Goal: Information Seeking & Learning: Compare options

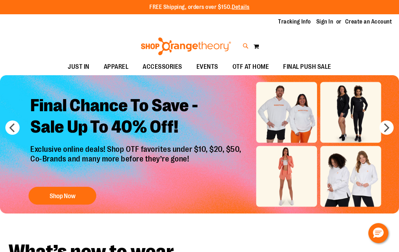
click at [243, 44] on icon at bounding box center [246, 46] width 6 height 8
type input "**********"
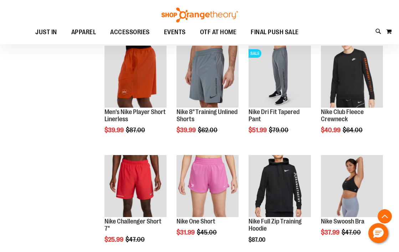
scroll to position [273, 0]
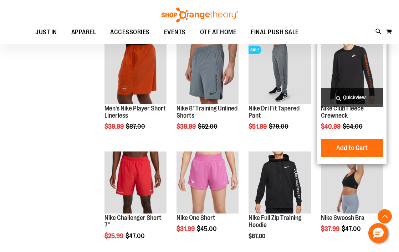
click at [346, 68] on img "product" at bounding box center [352, 73] width 62 height 62
click at [349, 99] on span "Quickview" at bounding box center [352, 97] width 62 height 19
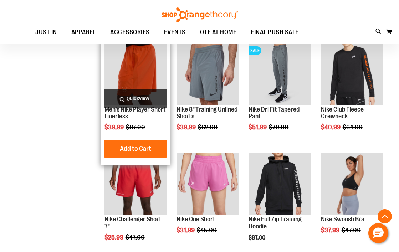
scroll to position [273, 0]
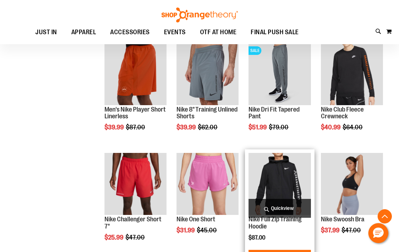
click at [273, 179] on img "product" at bounding box center [279, 184] width 62 height 62
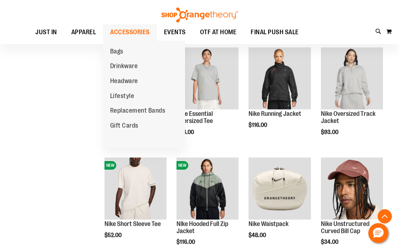
scroll to position [739, 0]
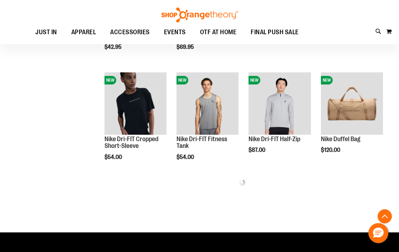
scroll to position [1027, 0]
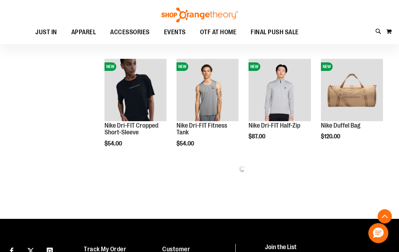
drag, startPoint x: 145, startPoint y: 104, endPoint x: 92, endPoint y: 0, distance: 116.2
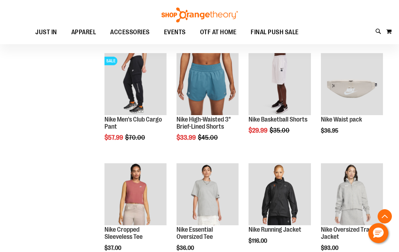
scroll to position [540, 0]
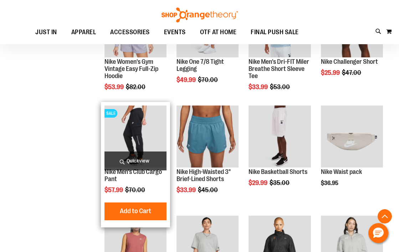
click at [135, 161] on span "Quickview" at bounding box center [135, 160] width 62 height 19
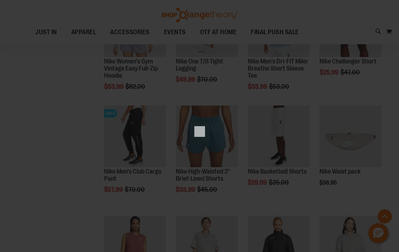
scroll to position [0, 0]
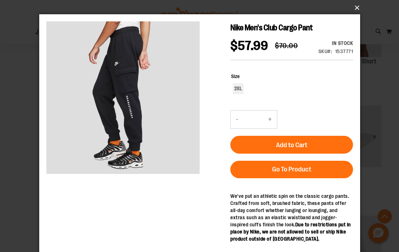
click at [355, 7] on button "×" at bounding box center [201, 8] width 321 height 16
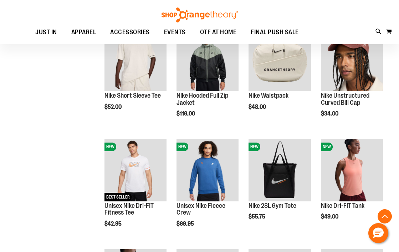
scroll to position [860, 0]
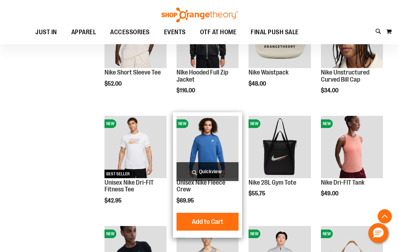
click at [213, 169] on span "Quickview" at bounding box center [207, 171] width 62 height 19
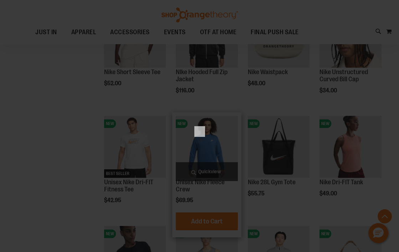
scroll to position [0, 0]
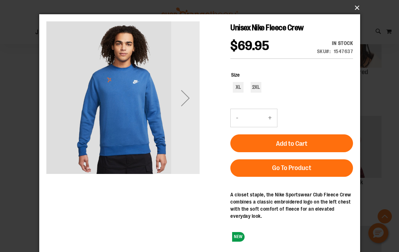
click at [356, 7] on button "×" at bounding box center [201, 8] width 321 height 16
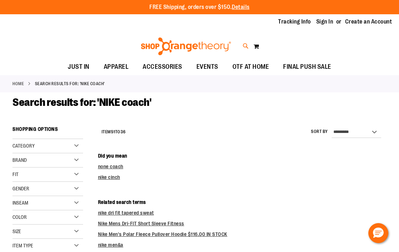
click at [245, 47] on icon at bounding box center [246, 46] width 6 height 8
click at [230, 37] on input "**********" at bounding box center [199, 41] width 314 height 24
type input "*****"
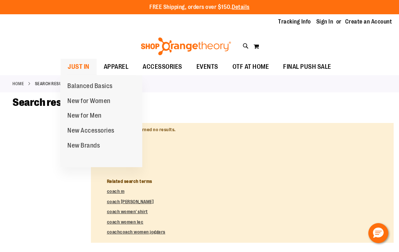
click at [80, 66] on span "JUST IN" at bounding box center [79, 67] width 22 height 16
click at [88, 117] on span "New for Men" at bounding box center [84, 116] width 34 height 9
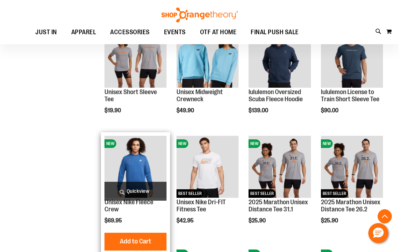
scroll to position [89, 0]
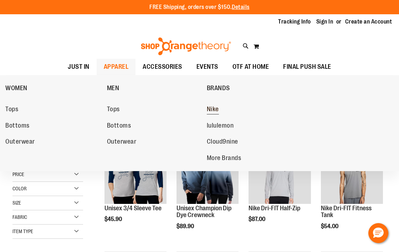
click at [215, 108] on span "Nike" at bounding box center [213, 110] width 12 height 9
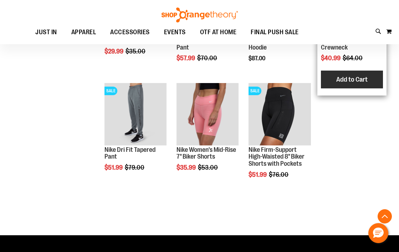
scroll to position [604, 0]
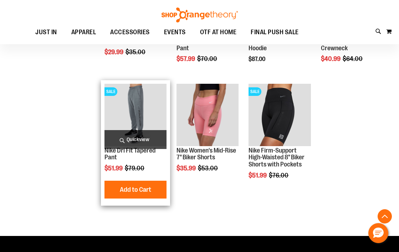
click at [141, 111] on img "product" at bounding box center [135, 115] width 62 height 62
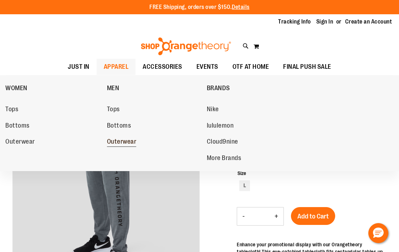
click at [120, 143] on span "Outerwear" at bounding box center [122, 142] width 30 height 9
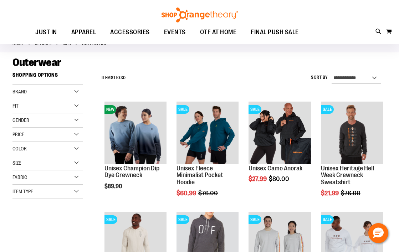
scroll to position [40, 0]
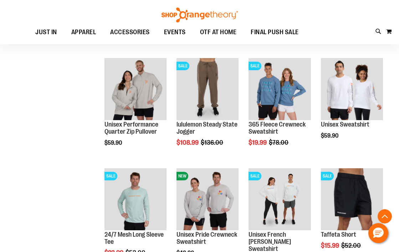
scroll to position [521, 0]
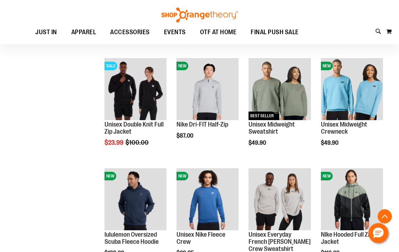
scroll to position [302, 0]
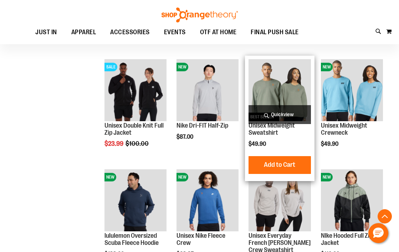
click at [289, 84] on img "product" at bounding box center [279, 90] width 62 height 62
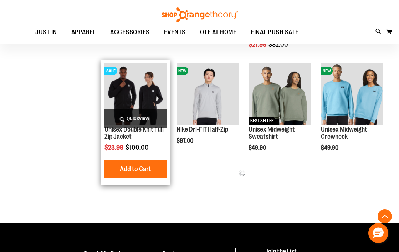
scroll to position [223, 0]
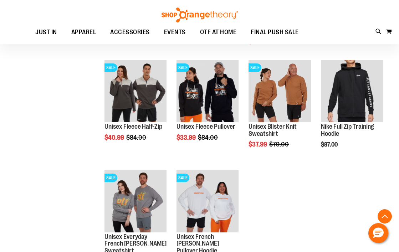
scroll to position [93, 0]
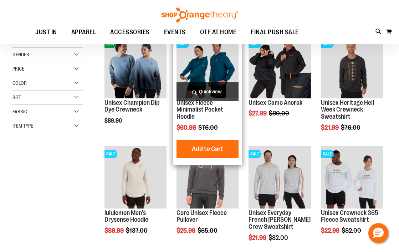
scroll to position [32, 0]
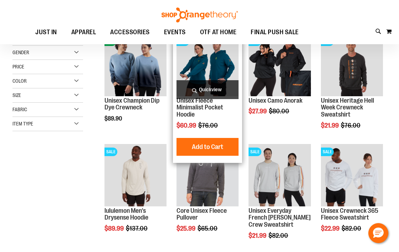
click at [216, 65] on img "product" at bounding box center [207, 65] width 62 height 62
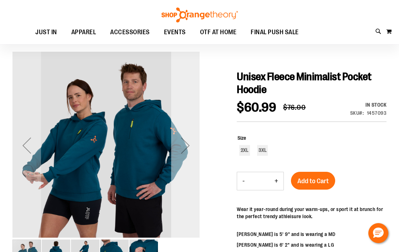
scroll to position [64, 0]
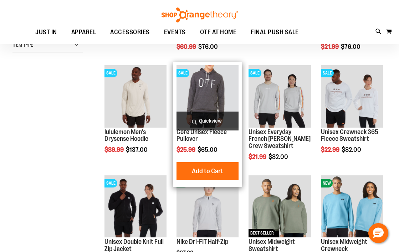
scroll to position [32, 0]
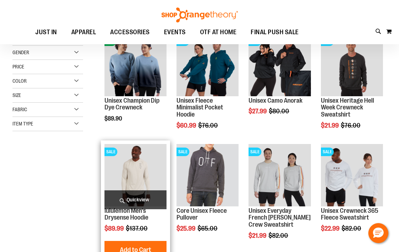
click at [124, 156] on img "product" at bounding box center [135, 175] width 62 height 62
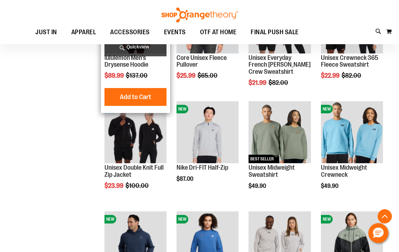
scroll to position [186, 0]
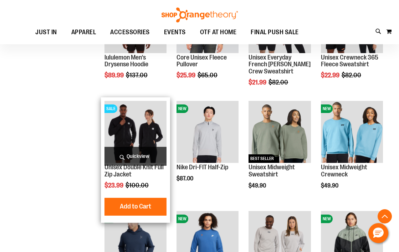
click at [130, 129] on img "product" at bounding box center [135, 132] width 62 height 62
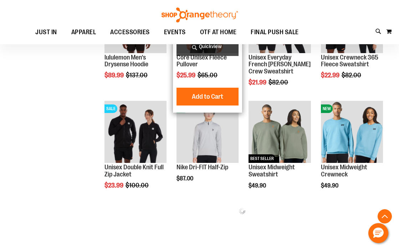
scroll to position [107, 0]
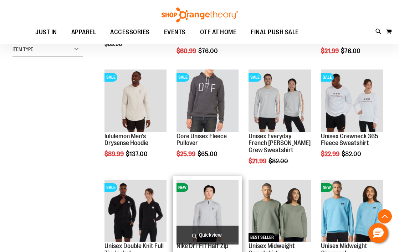
click at [213, 212] on img "product" at bounding box center [207, 211] width 62 height 62
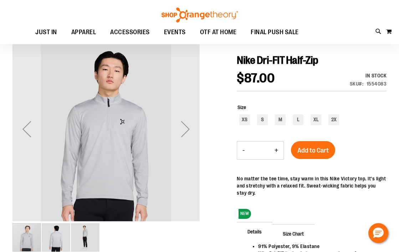
scroll to position [66, 0]
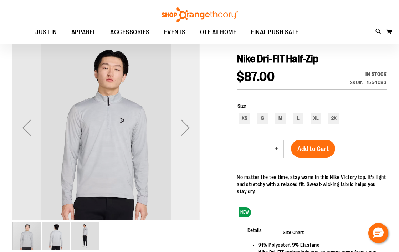
click at [185, 127] on div "Next" at bounding box center [185, 127] width 29 height 29
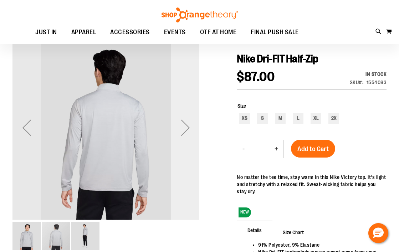
click at [185, 127] on div "Next" at bounding box center [185, 127] width 29 height 29
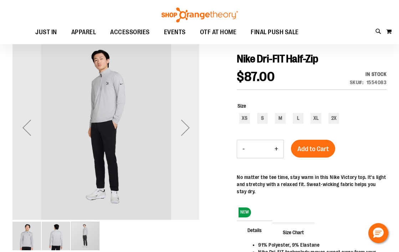
click at [185, 127] on div "Next" at bounding box center [185, 127] width 29 height 29
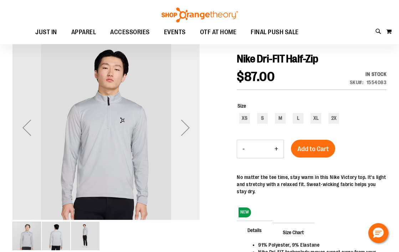
click at [185, 127] on div "Next" at bounding box center [185, 127] width 29 height 29
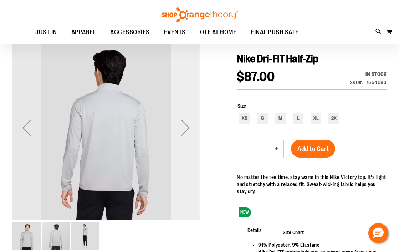
click at [185, 127] on div "Next" at bounding box center [185, 127] width 29 height 29
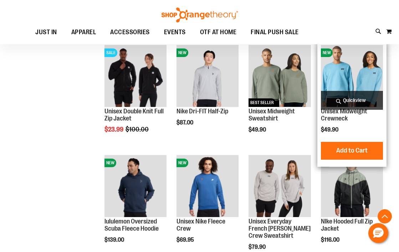
scroll to position [222, 0]
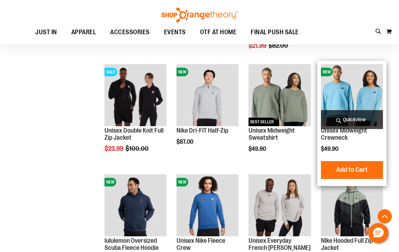
click at [351, 114] on span "Quickview" at bounding box center [352, 119] width 62 height 19
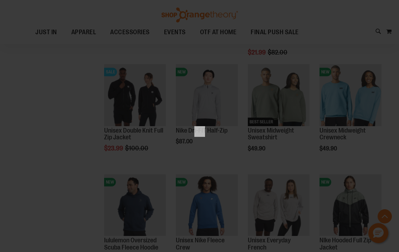
scroll to position [0, 0]
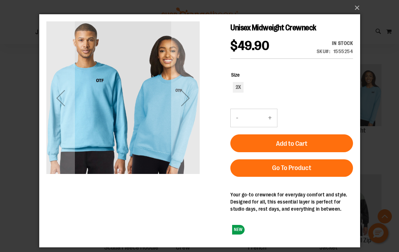
click at [370, 48] on div "×" at bounding box center [199, 126] width 399 height 252
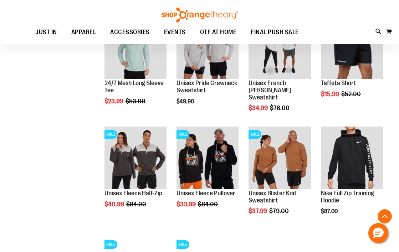
scroll to position [613, 0]
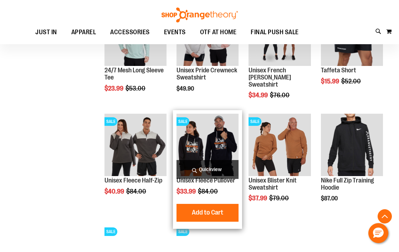
click at [208, 167] on span "Quickview" at bounding box center [207, 169] width 62 height 19
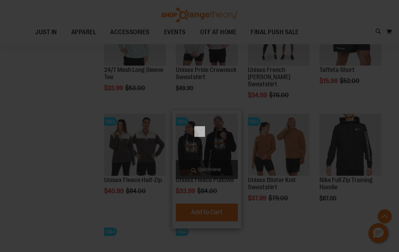
scroll to position [0, 0]
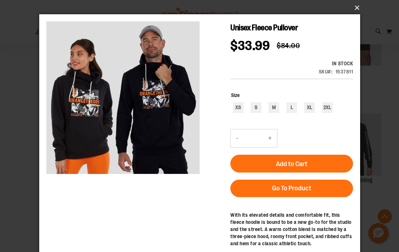
click at [356, 7] on button "×" at bounding box center [201, 8] width 321 height 16
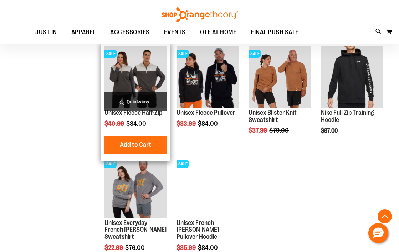
scroll to position [711, 0]
